Goal: Find specific page/section: Find specific page/section

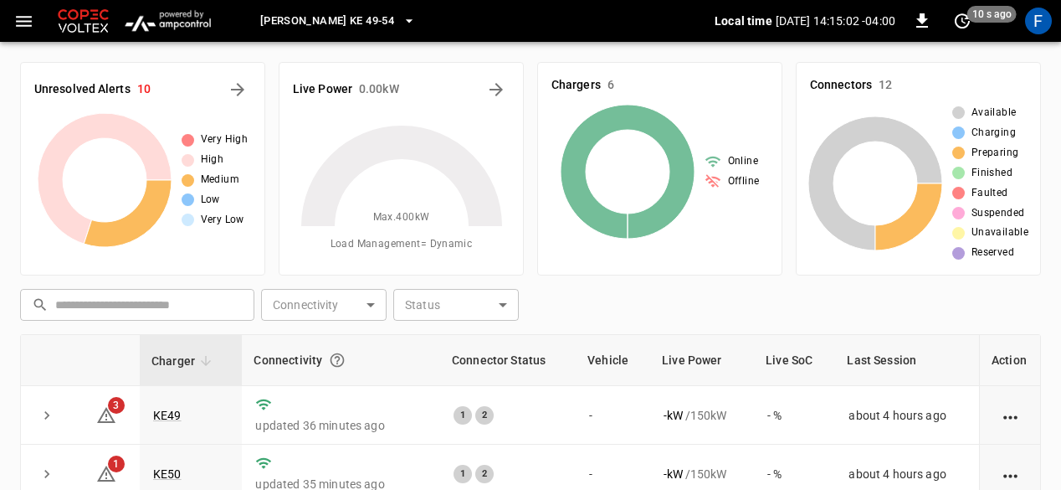
scroll to position [142, 0]
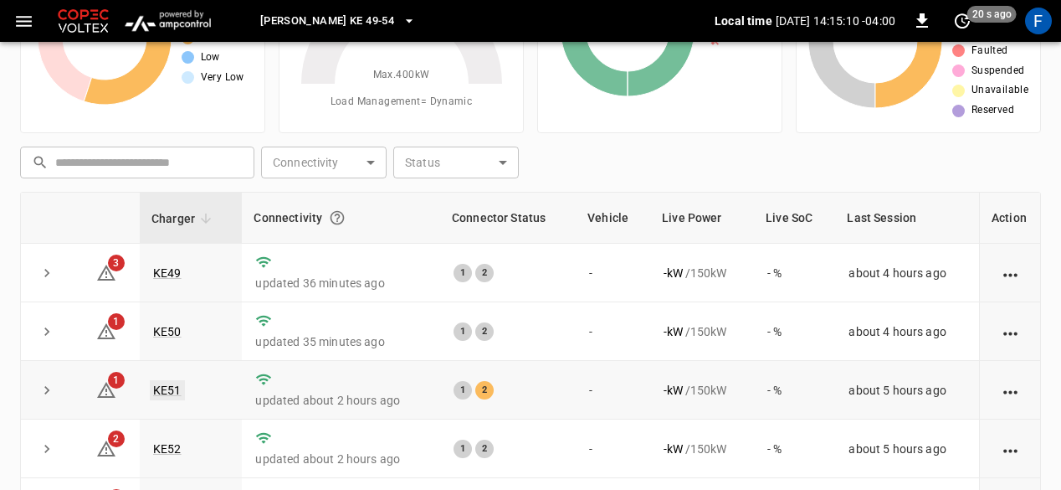
click at [164, 381] on link "KE51" at bounding box center [167, 390] width 35 height 20
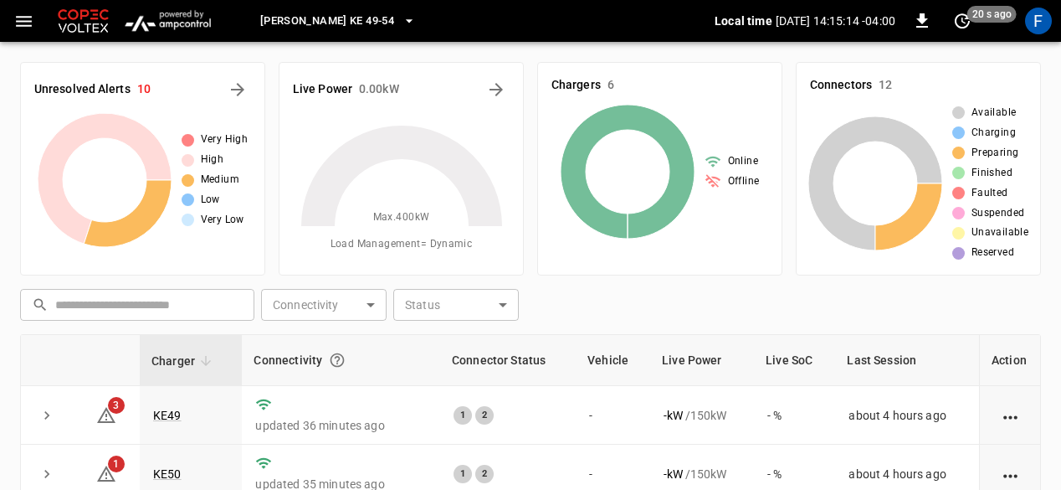
scroll to position [142, 0]
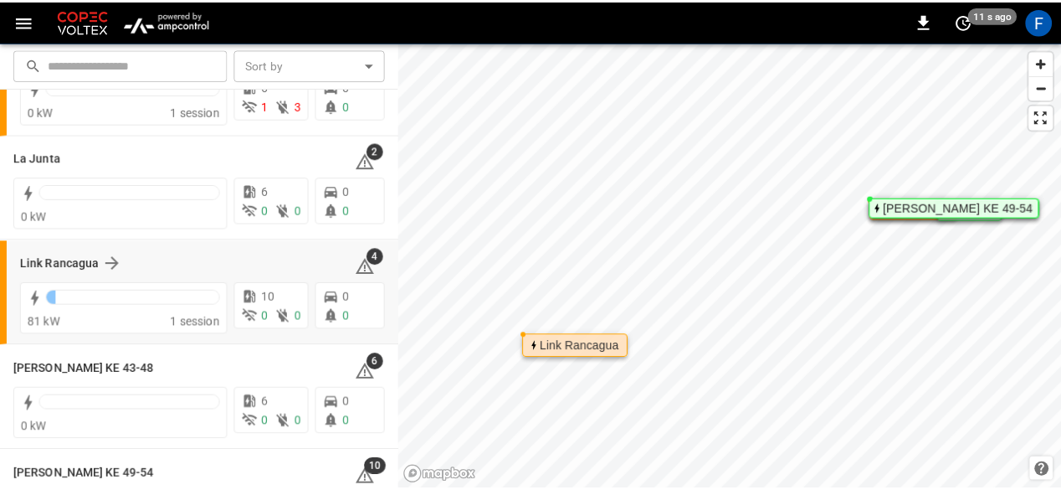
scroll to position [149, 0]
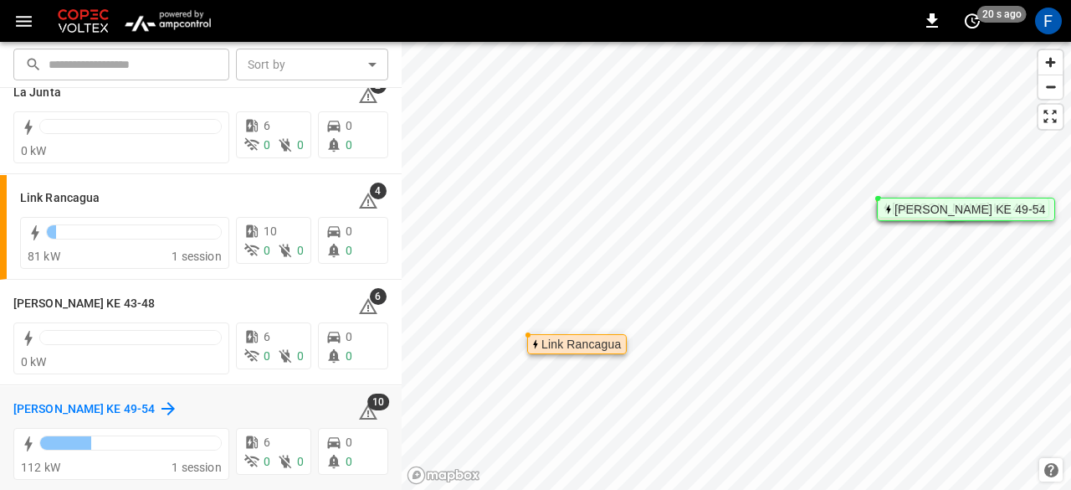
click at [66, 411] on h6 "[PERSON_NAME] KE 49-54" at bounding box center [83, 409] width 141 height 18
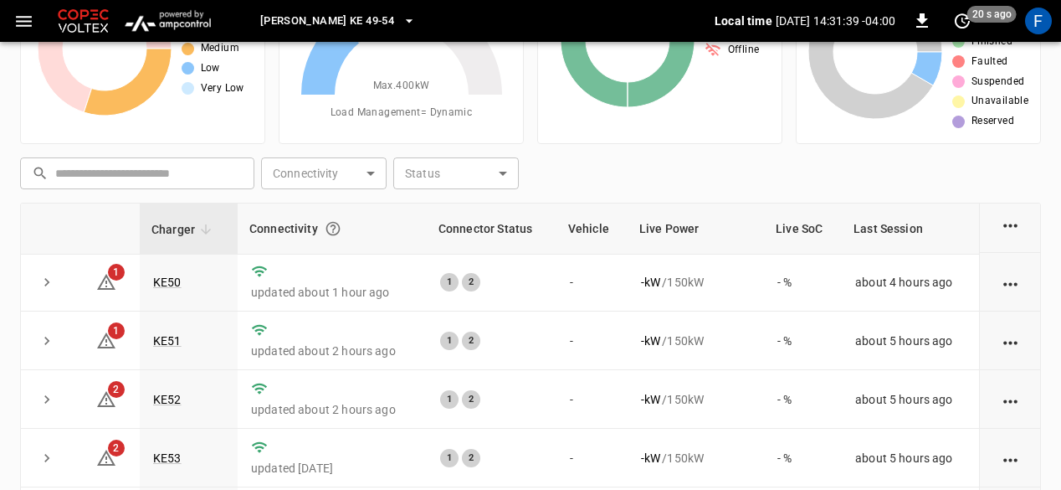
scroll to position [251, 0]
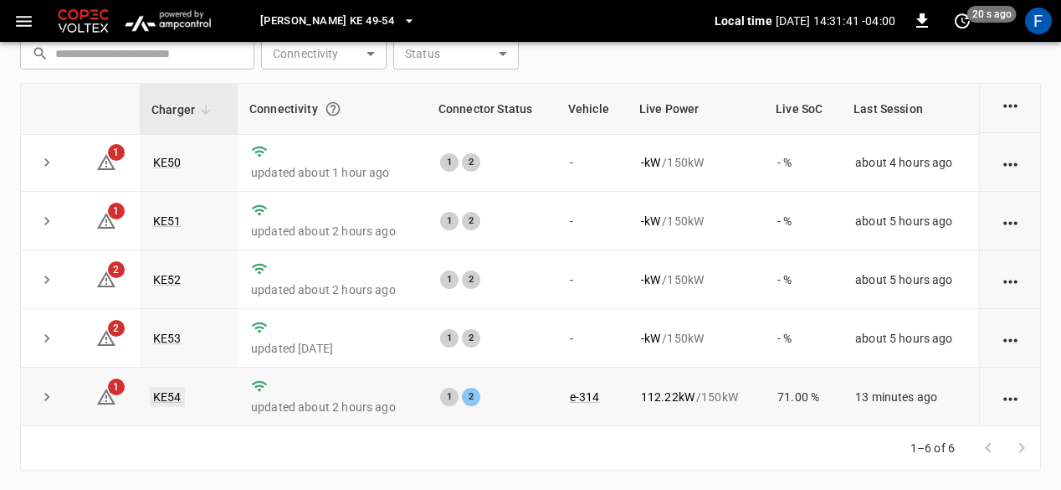
click at [159, 398] on link "KE54" at bounding box center [167, 397] width 35 height 20
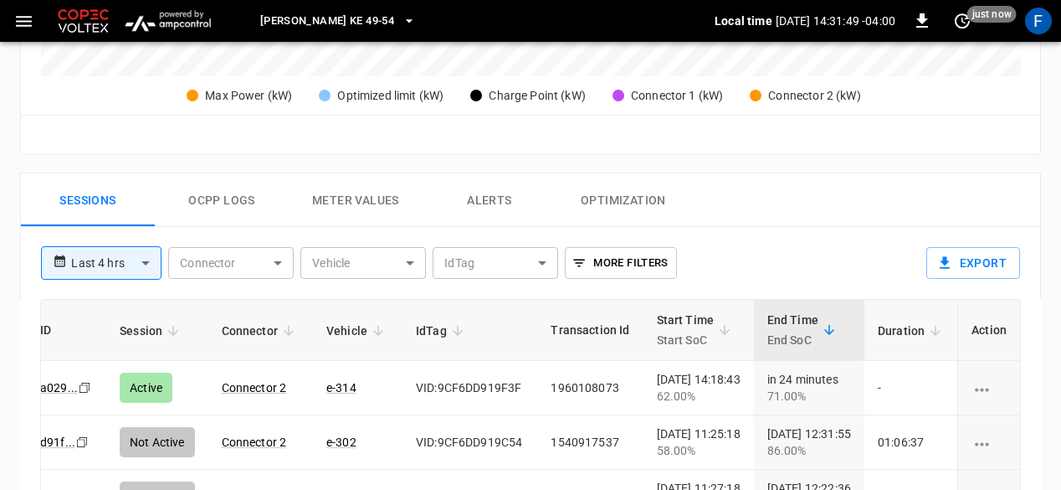
scroll to position [691, 0]
